Goal: Check status: Check status

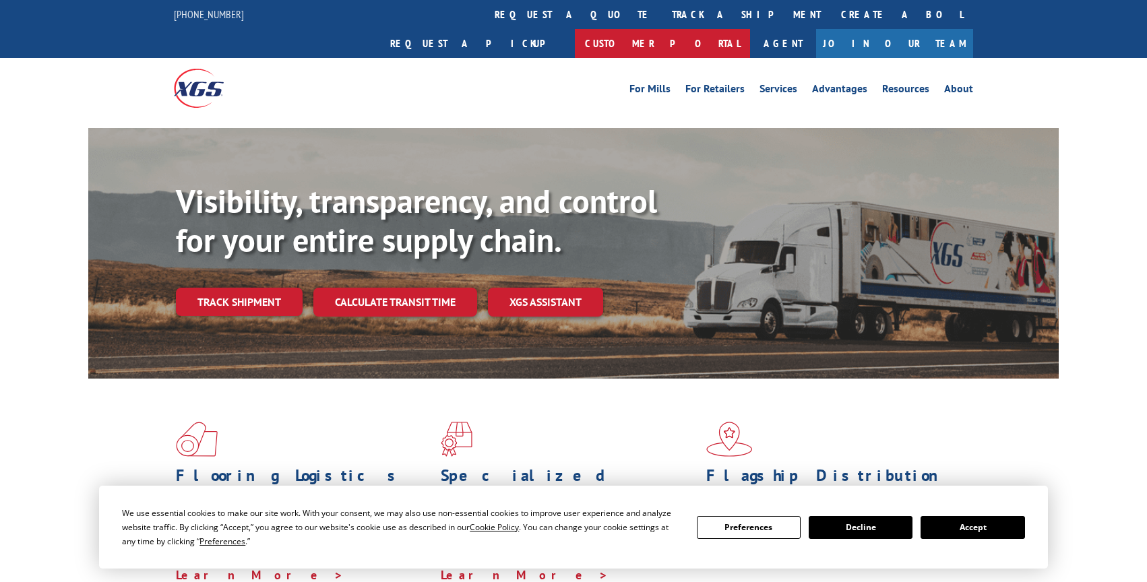
click at [750, 29] on link "Customer Portal" at bounding box center [662, 43] width 175 height 29
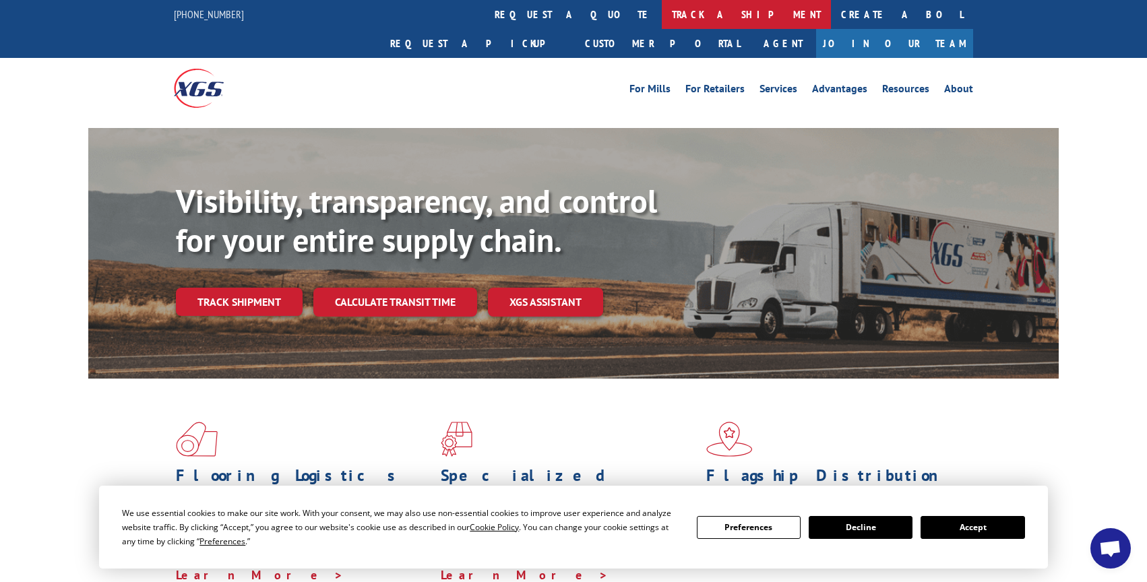
click at [662, 16] on link "track a shipment" at bounding box center [746, 14] width 169 height 29
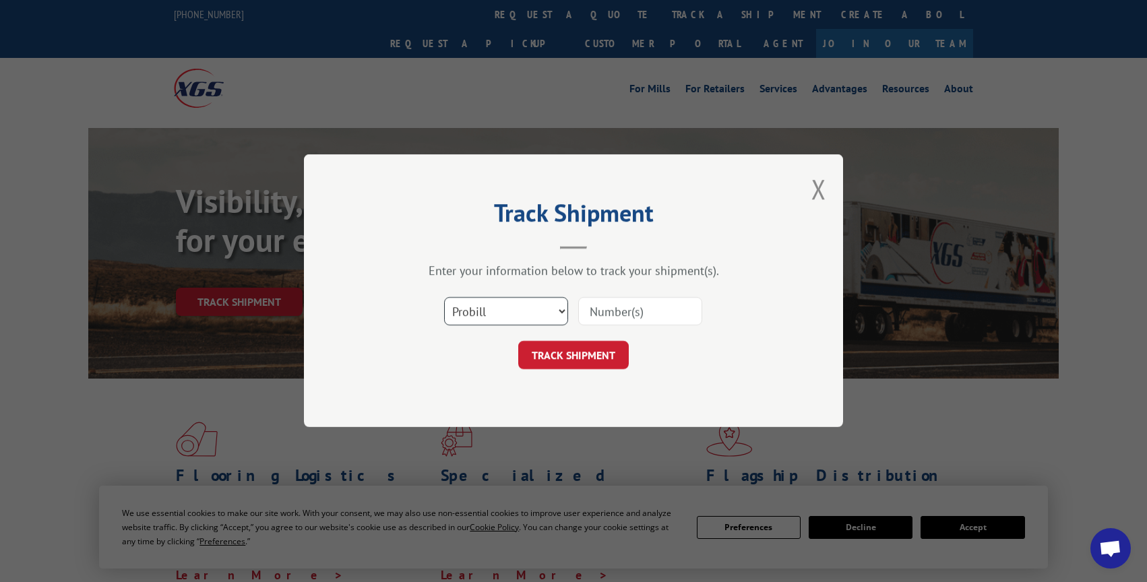
click at [475, 301] on select "Select category... Probill BOL PO" at bounding box center [506, 312] width 124 height 28
select select "bol"
click at [444, 298] on select "Select category... Probill BOL PO" at bounding box center [506, 312] width 124 height 28
click at [602, 308] on input at bounding box center [640, 312] width 124 height 28
paste input "8068895"
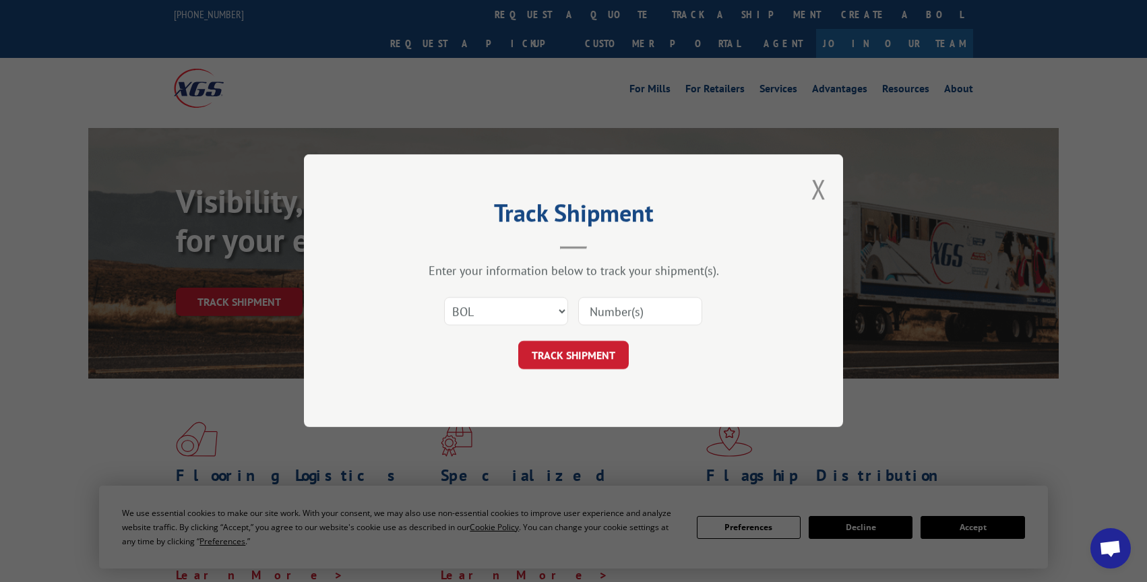
type input "8068895"
click button "TRACK SHIPMENT" at bounding box center [573, 356] width 111 height 28
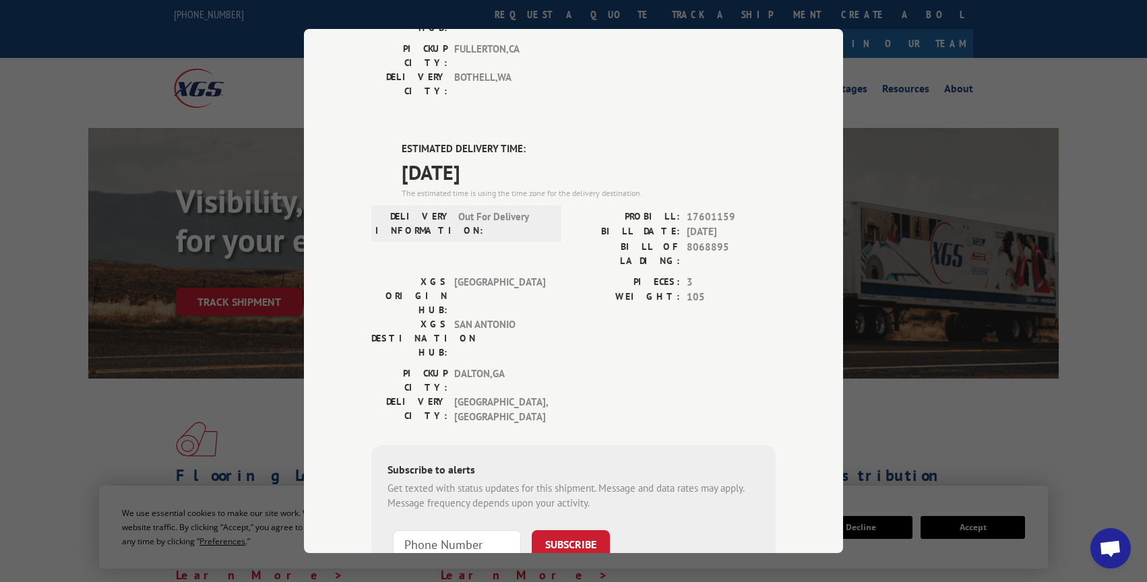
scroll to position [299, 0]
